Goal: Transaction & Acquisition: Purchase product/service

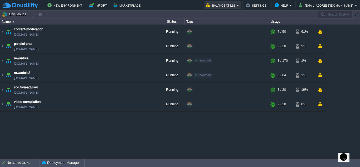
click at [235, 4] on button "Balance ₹53.92" at bounding box center [221, 5] width 31 height 6
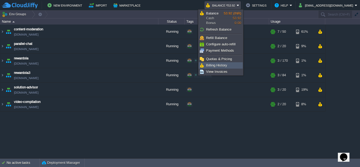
click at [215, 65] on span "Billing History" at bounding box center [216, 65] width 21 height 4
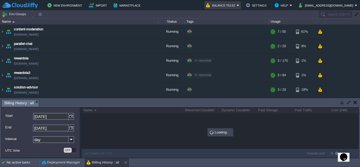
click at [235, 6] on button "Balance ₹53.92" at bounding box center [221, 5] width 31 height 6
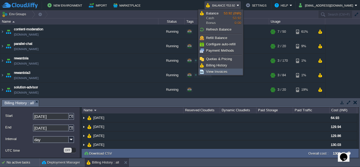
click at [218, 70] on span "View Invoices" at bounding box center [216, 72] width 21 height 4
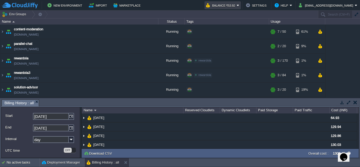
click at [229, 4] on button "Balance ₹53.92" at bounding box center [221, 5] width 31 height 6
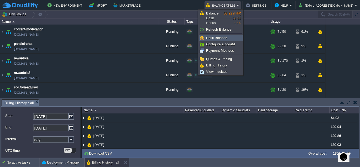
click at [219, 39] on span "Refill Balance" at bounding box center [216, 38] width 21 height 4
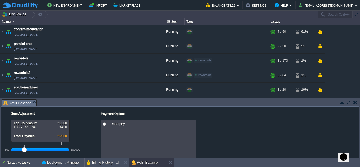
scroll to position [18, 0]
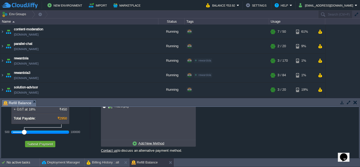
click at [147, 144] on u "Add New Method" at bounding box center [151, 143] width 26 height 4
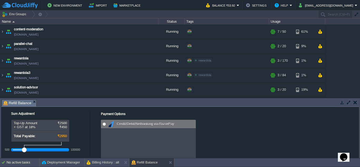
radio input "true"
click at [136, 124] on span "Credit/Debit/Netbanking via RazorPay" at bounding box center [144, 124] width 59 height 4
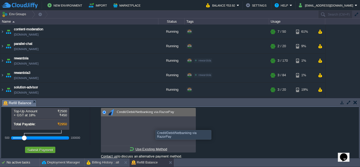
scroll to position [18, 0]
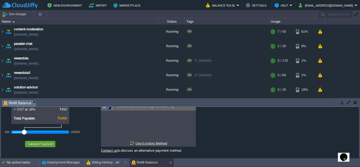
click at [146, 144] on u "Use Existing Method" at bounding box center [152, 143] width 32 height 4
click at [44, 142] on button "Submit Payment" at bounding box center [40, 144] width 29 height 5
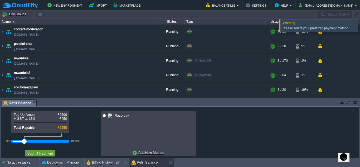
scroll to position [0, 0]
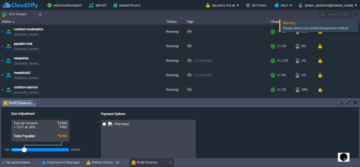
click at [317, 25] on div "Please select your preferred payment method" at bounding box center [320, 28] width 75 height 7
click at [228, 3] on button "Balance ₹53.92" at bounding box center [221, 5] width 31 height 6
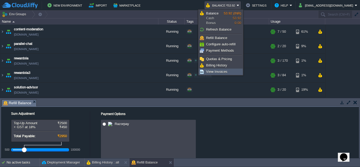
click at [213, 70] on span "View Invoices" at bounding box center [216, 72] width 21 height 4
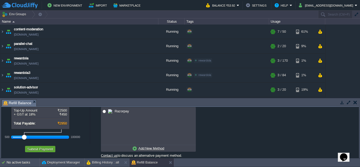
scroll to position [18, 0]
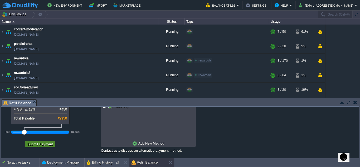
click at [43, 142] on button "Submit Payment" at bounding box center [40, 144] width 29 height 5
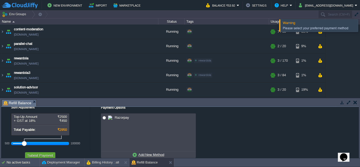
scroll to position [0, 0]
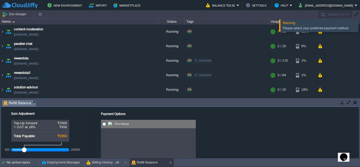
radio input "true"
click at [104, 121] on div at bounding box center [103, 124] width 5 height 6
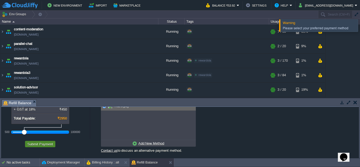
click at [50, 143] on button "Submit Payment" at bounding box center [40, 144] width 29 height 5
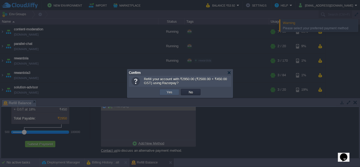
click at [170, 92] on button "Yes" at bounding box center [169, 92] width 9 height 5
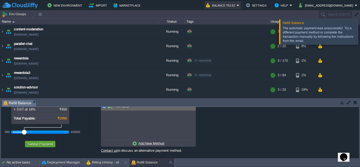
click at [218, 6] on button "Balance ₹53.92" at bounding box center [221, 5] width 31 height 6
click at [221, 4] on button "Balance ₹53.92" at bounding box center [221, 5] width 31 height 6
